Goal: Information Seeking & Learning: Learn about a topic

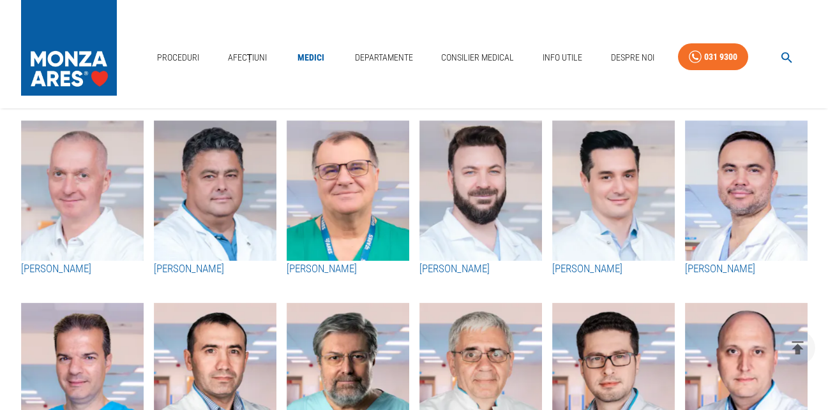
scroll to position [575, 0]
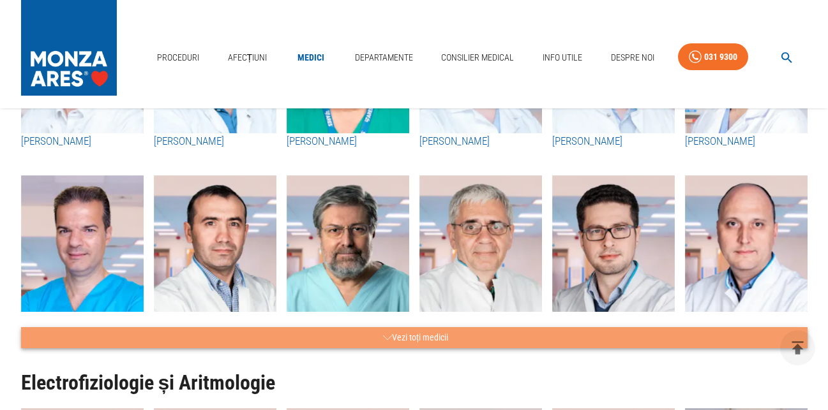
click at [437, 335] on button "Vezi toți medicii" at bounding box center [414, 337] width 786 height 21
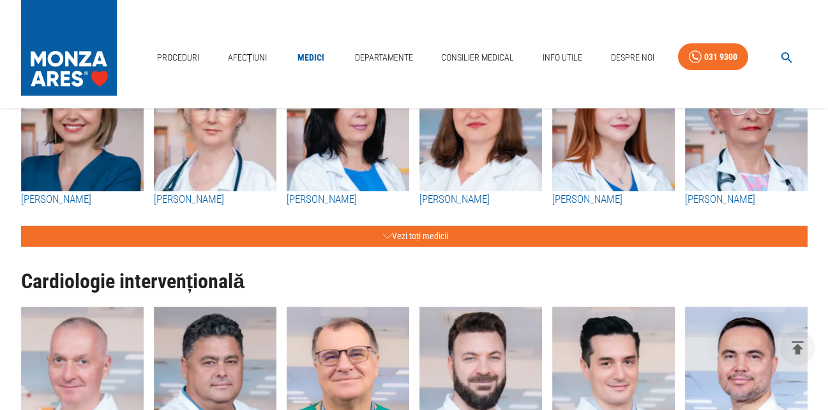
scroll to position [192, 0]
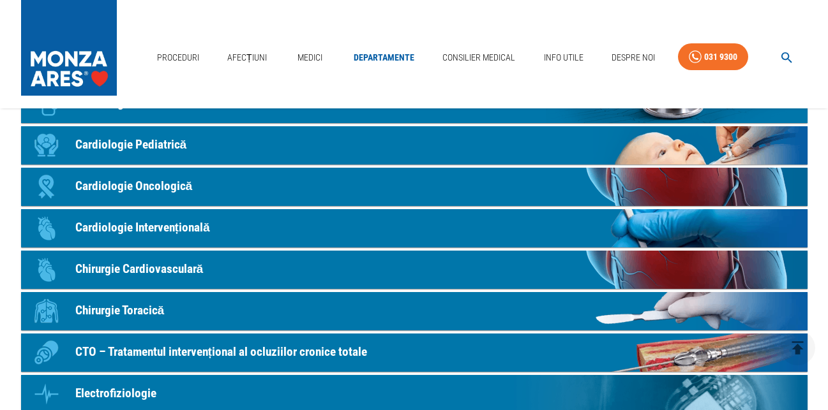
click at [181, 264] on p "Chirurgie Cardiovasculară" at bounding box center [139, 269] width 128 height 19
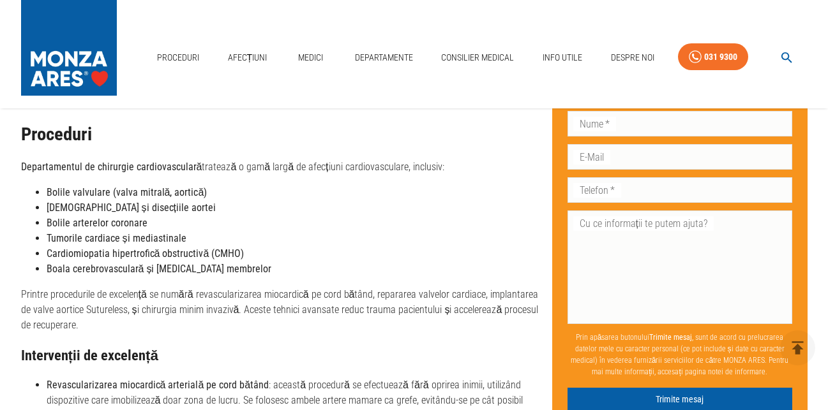
scroll to position [766, 0]
